Goal: Find contact information: Find contact information

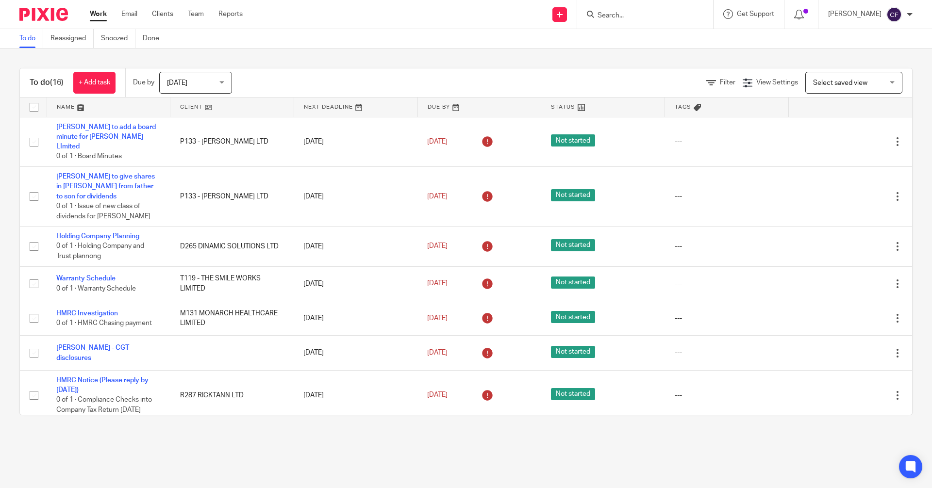
click at [622, 15] on input "Search" at bounding box center [640, 16] width 87 height 9
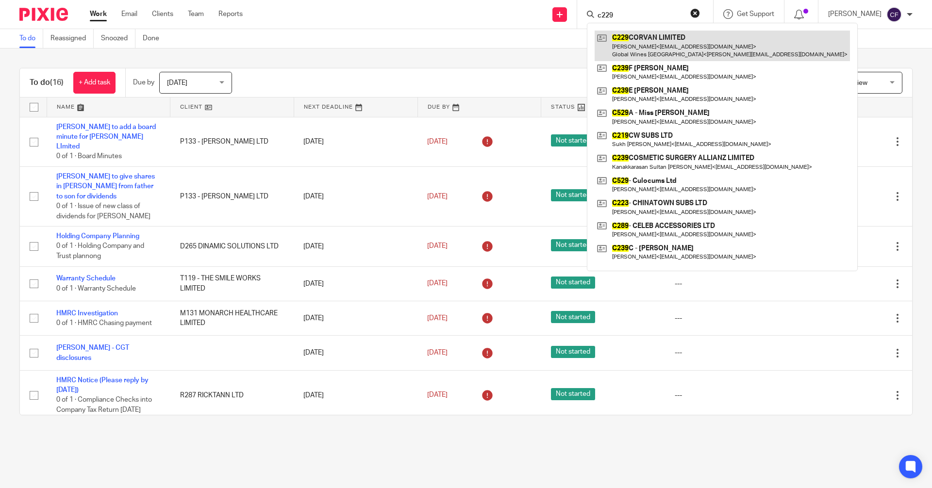
type input "c229"
click at [662, 51] on link at bounding box center [722, 46] width 255 height 30
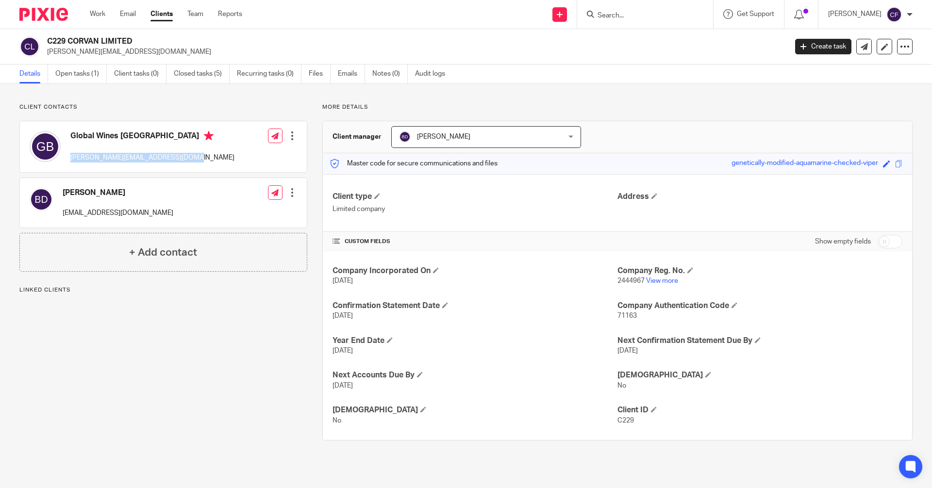
drag, startPoint x: 188, startPoint y: 159, endPoint x: 71, endPoint y: 164, distance: 117.1
click at [71, 164] on div "Global Wines [GEOGRAPHIC_DATA] [PERSON_NAME][EMAIL_ADDRESS][DOMAIN_NAME] Edit c…" at bounding box center [163, 146] width 287 height 51
click at [203, 161] on div "Global Wines [GEOGRAPHIC_DATA] [PERSON_NAME][EMAIL_ADDRESS][DOMAIN_NAME] Edit c…" at bounding box center [163, 146] width 287 height 51
drag, startPoint x: 204, startPoint y: 158, endPoint x: 67, endPoint y: 165, distance: 136.6
click at [67, 165] on div "Global Wines [GEOGRAPHIC_DATA] [PERSON_NAME][EMAIL_ADDRESS][DOMAIN_NAME] Edit c…" at bounding box center [163, 146] width 287 height 51
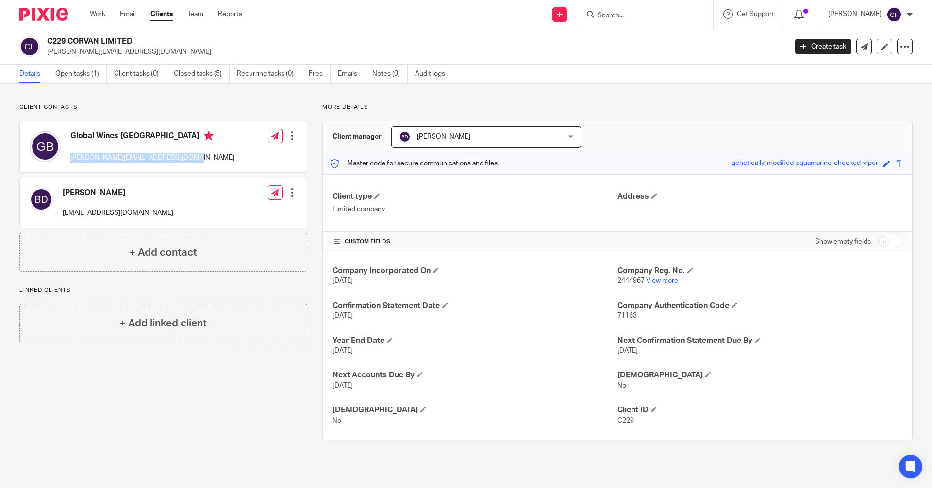
copy p "[PERSON_NAME][EMAIL_ADDRESS][DOMAIN_NAME]"
